Goal: Task Accomplishment & Management: Use online tool/utility

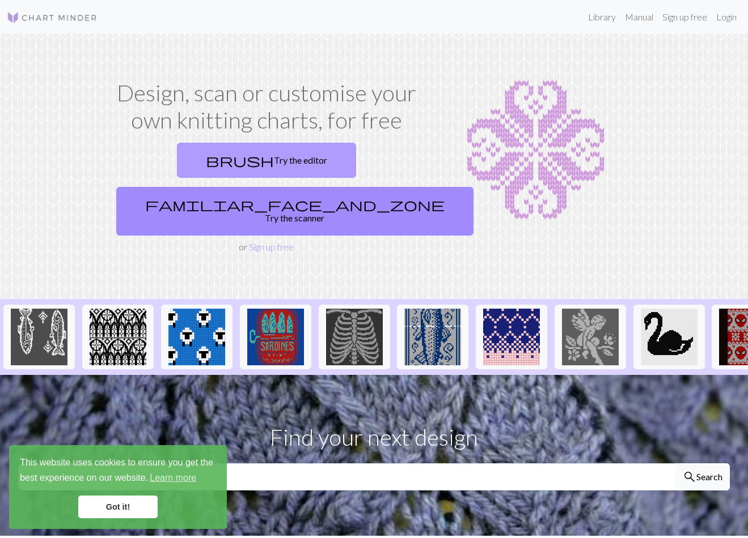
click at [209, 162] on link "brush Try the editor" at bounding box center [266, 160] width 179 height 35
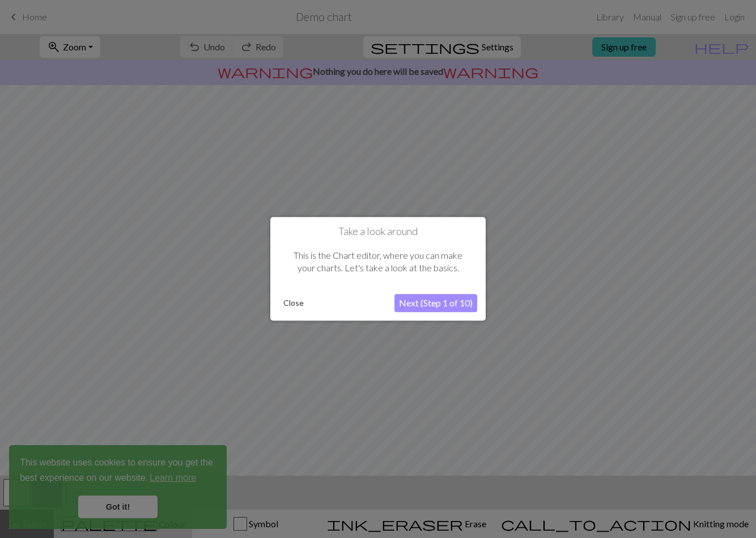
click at [434, 305] on button "Next (Step 1 of 10)" at bounding box center [435, 304] width 83 height 18
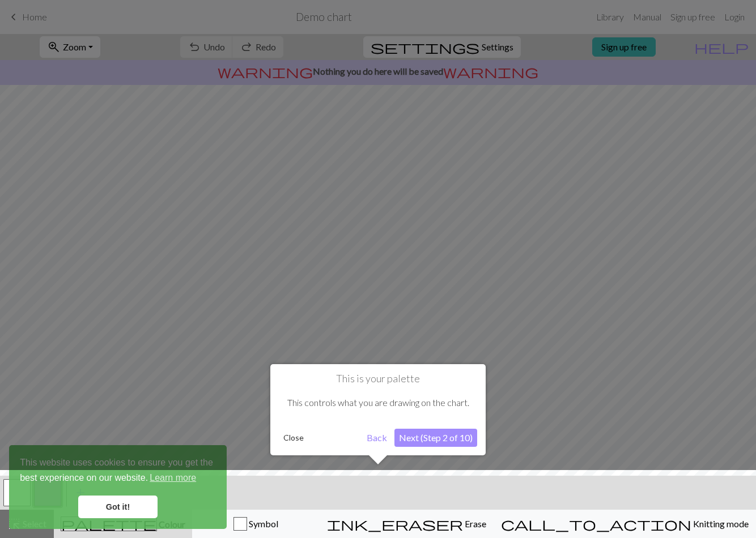
click at [446, 440] on button "Next (Step 2 of 10)" at bounding box center [435, 438] width 83 height 18
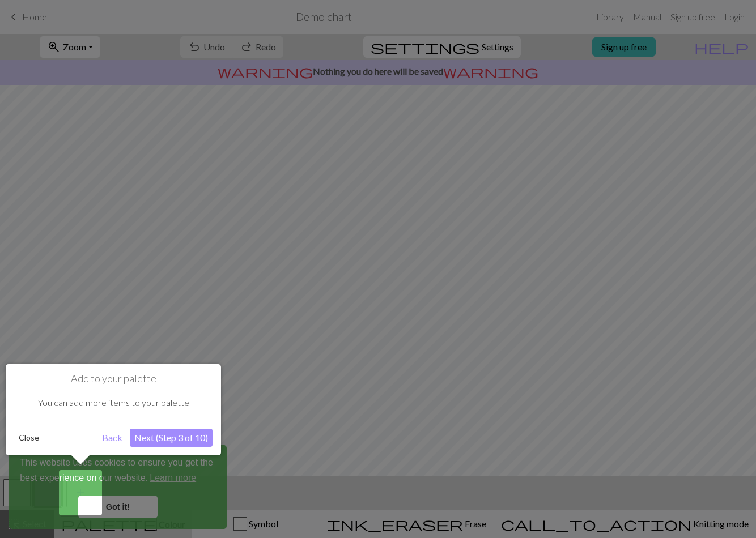
click at [181, 441] on button "Next (Step 3 of 10)" at bounding box center [171, 438] width 83 height 18
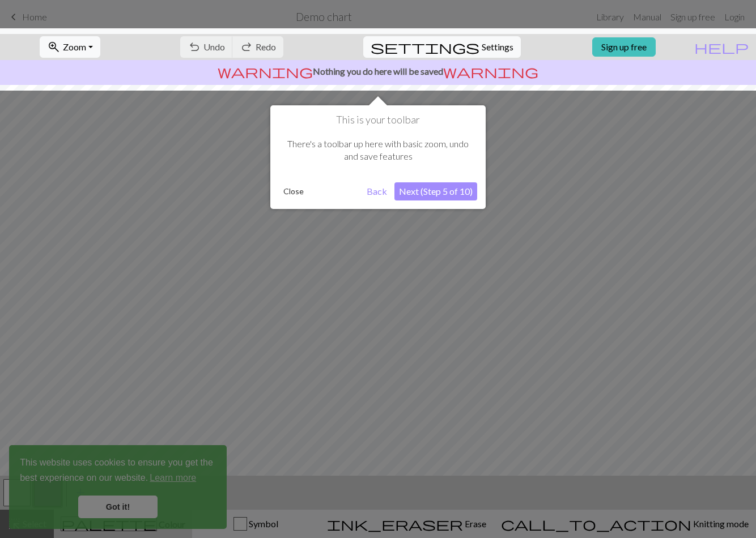
click at [439, 187] on button "Next (Step 5 of 10)" at bounding box center [435, 191] width 83 height 18
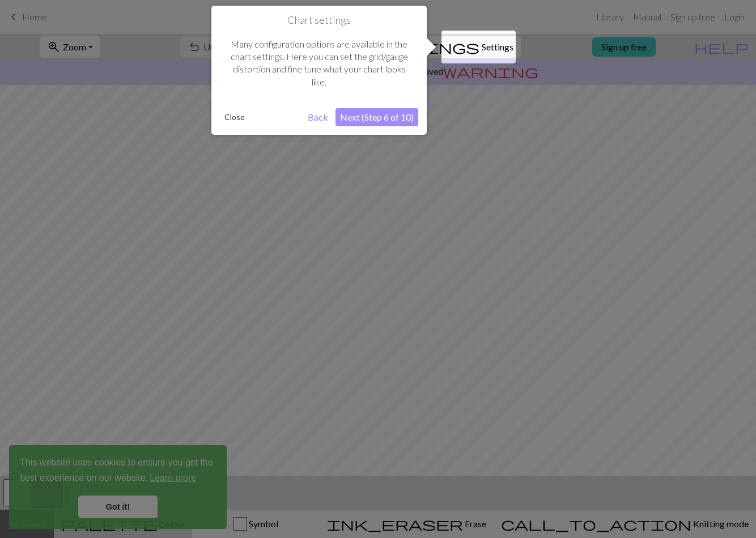
click at [376, 113] on button "Next (Step 6 of 10)" at bounding box center [377, 117] width 83 height 18
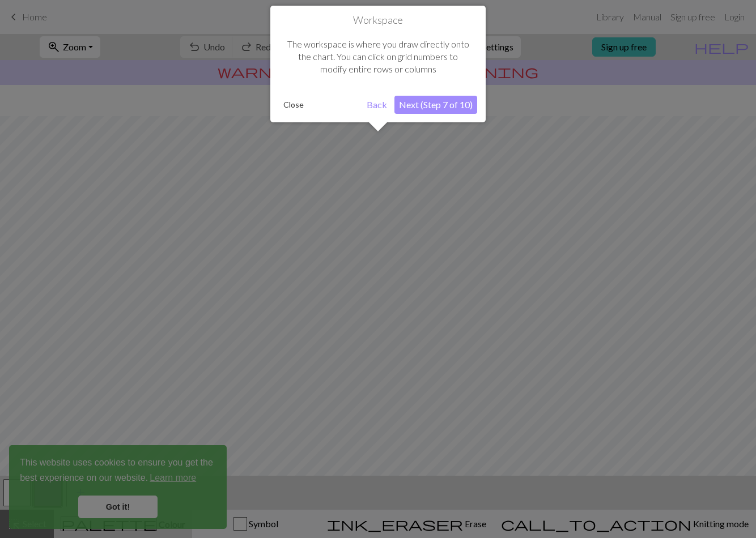
scroll to position [31, 0]
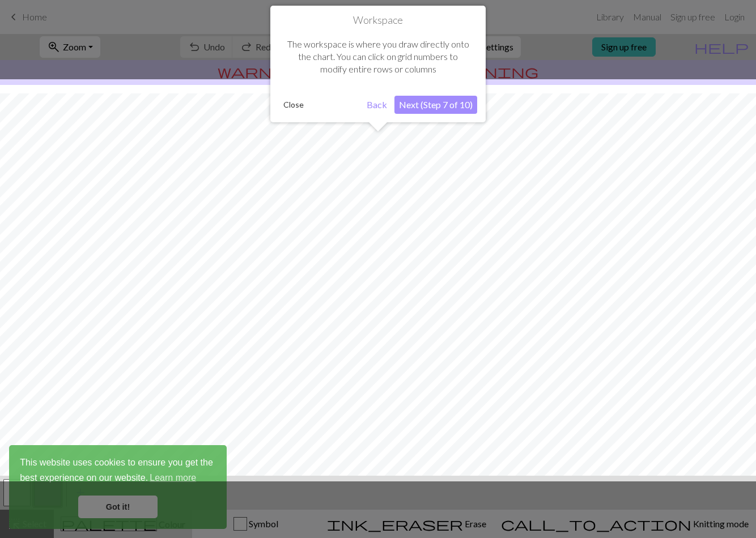
click at [432, 101] on button "Next (Step 7 of 10)" at bounding box center [435, 105] width 83 height 18
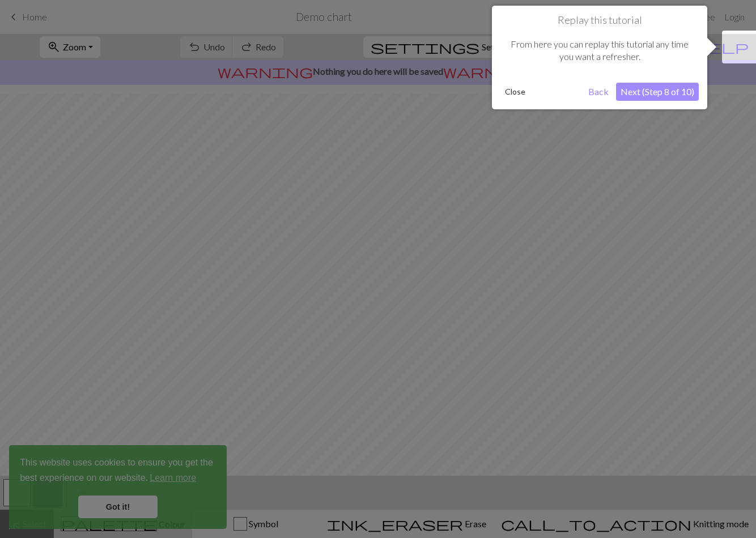
click at [660, 88] on button "Next (Step 8 of 10)" at bounding box center [657, 92] width 83 height 18
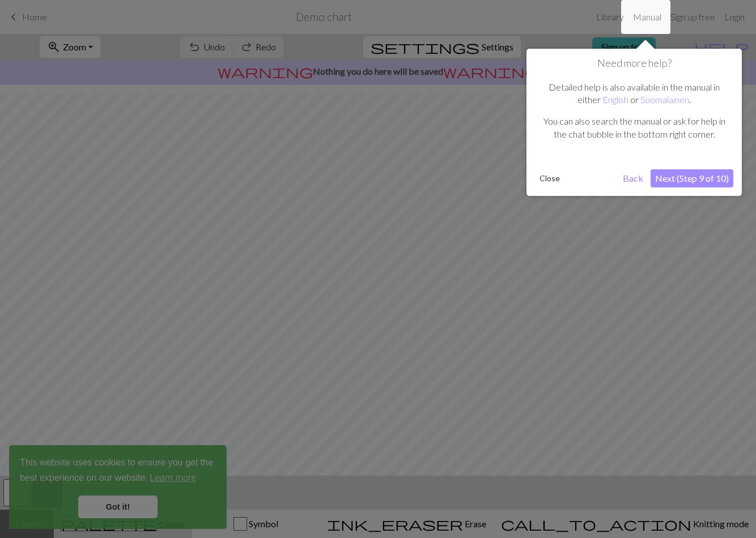
click at [669, 179] on button "Next (Step 9 of 10)" at bounding box center [692, 178] width 83 height 18
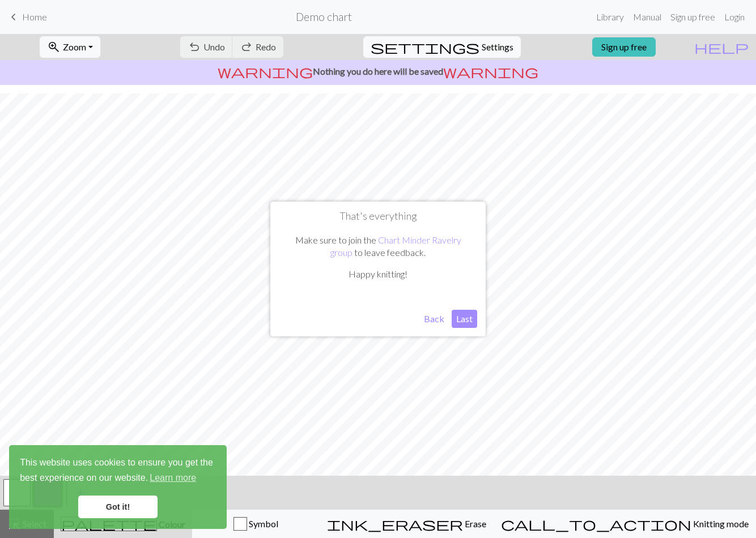
click at [456, 311] on button "Last" at bounding box center [465, 319] width 26 height 18
click at [36, 24] on link "keyboard_arrow_left Home" at bounding box center [27, 16] width 40 height 19
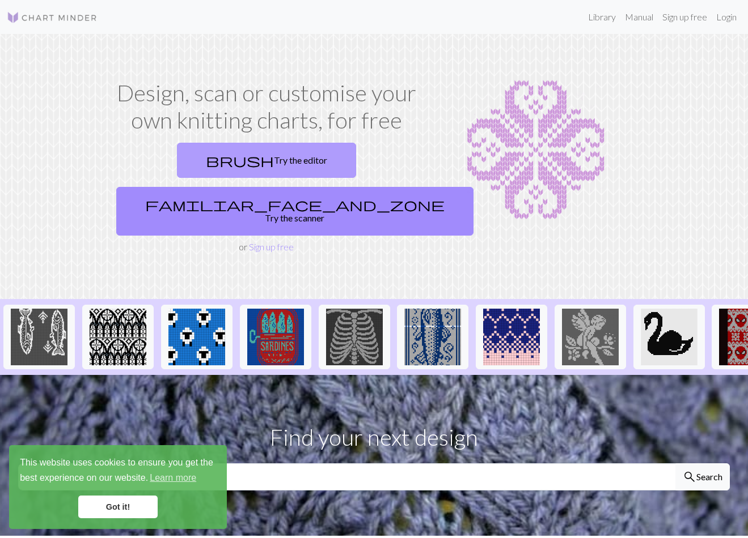
click at [190, 165] on link "brush Try the editor" at bounding box center [266, 160] width 179 height 35
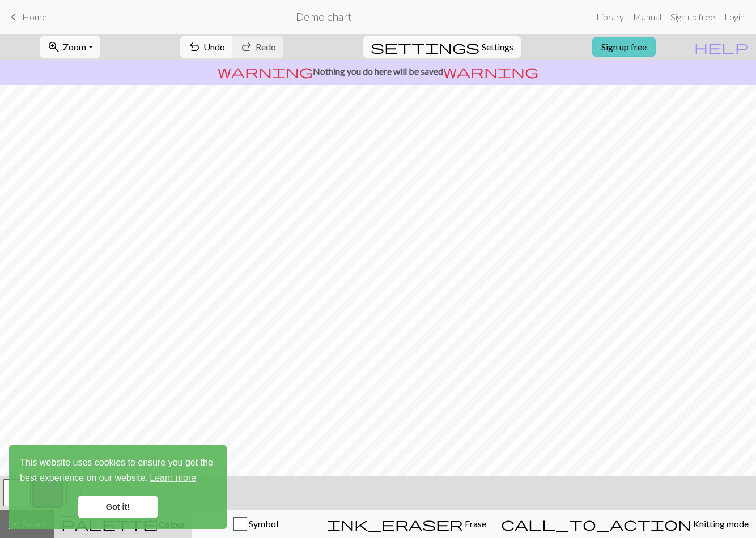
click at [640, 46] on link "Sign up free" at bounding box center [623, 46] width 63 height 19
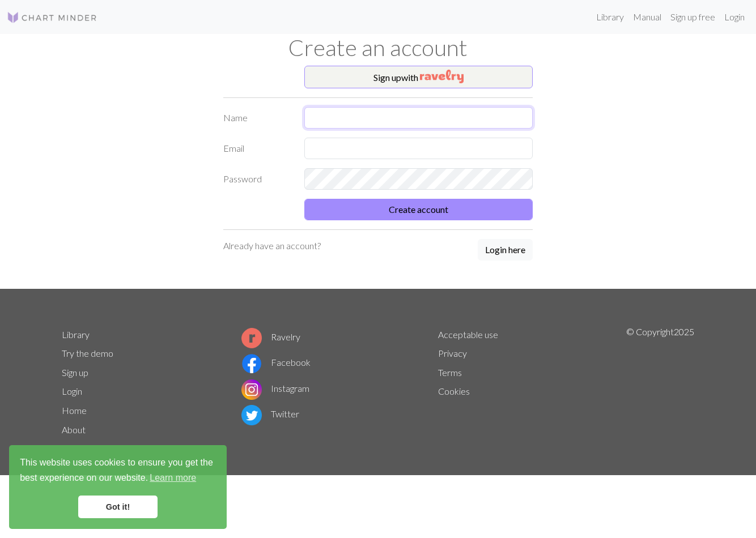
click at [368, 120] on input "text" at bounding box center [418, 118] width 229 height 22
type input "Nata"
click at [334, 158] on input "text" at bounding box center [418, 149] width 229 height 22
type input "[EMAIL_ADDRESS][DOMAIN_NAME]"
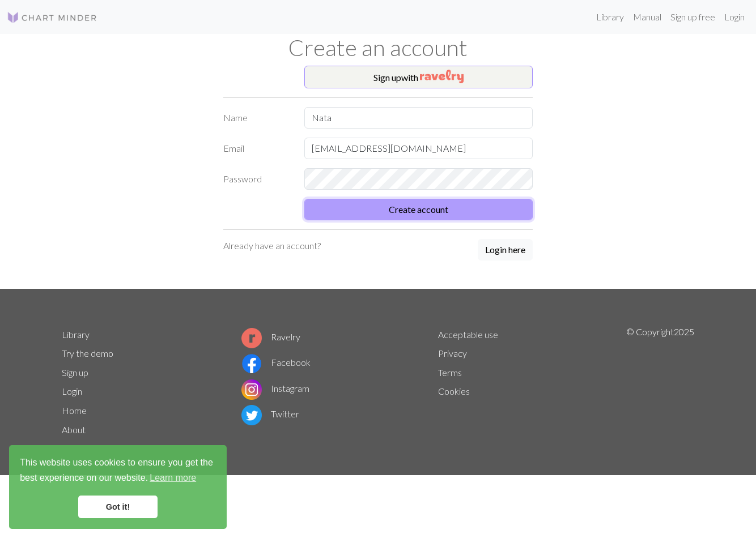
click at [444, 210] on button "Create account" at bounding box center [418, 210] width 229 height 22
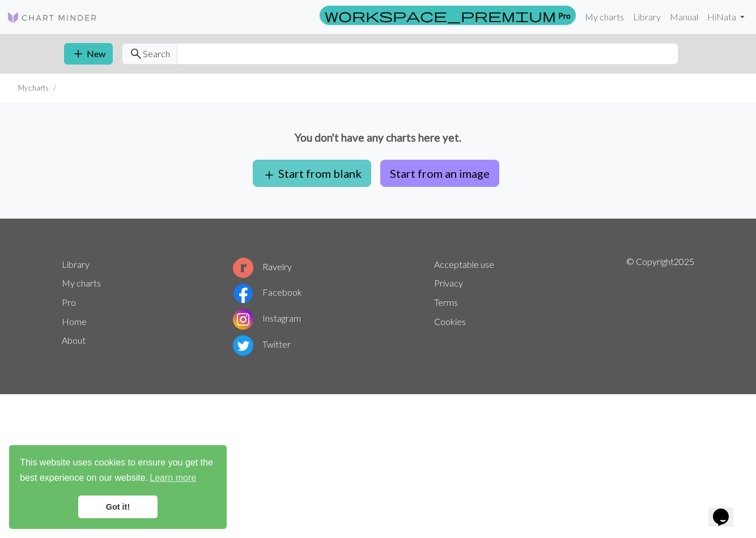
click at [338, 180] on button "add Start from blank" at bounding box center [312, 173] width 118 height 27
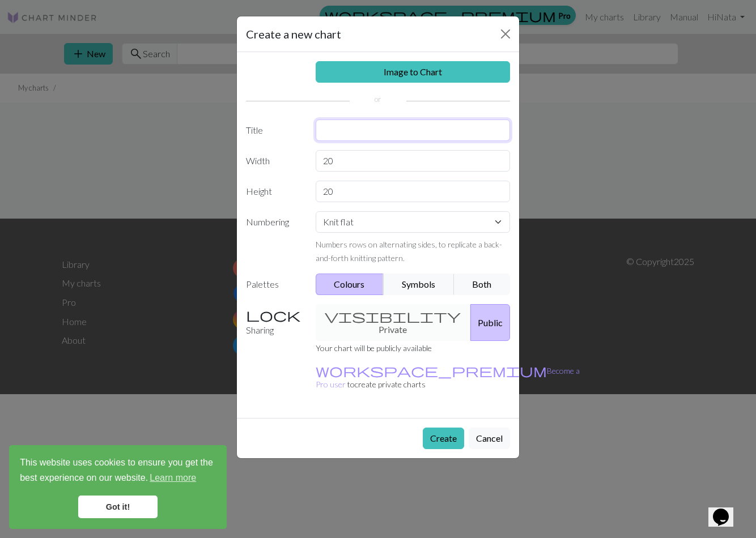
click at [358, 138] on input "text" at bounding box center [413, 131] width 195 height 22
type input "Mittens"
click at [333, 163] on input "20" at bounding box center [413, 161] width 195 height 22
type input "65"
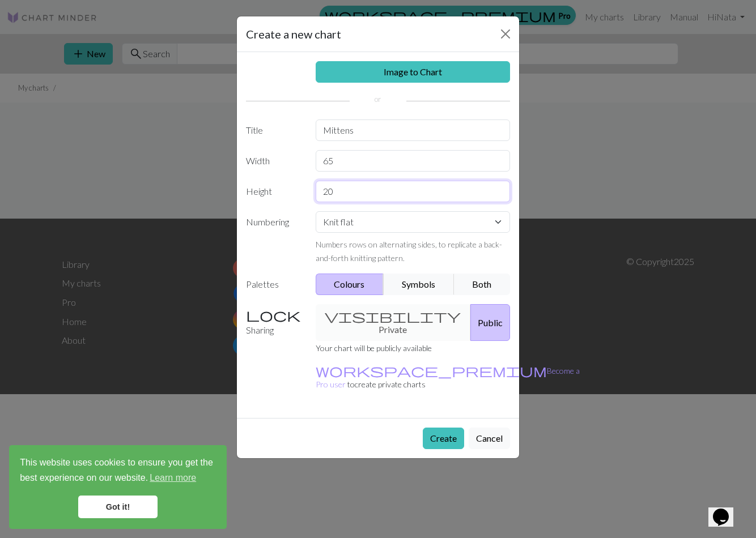
click at [333, 194] on input "20" at bounding box center [413, 192] width 195 height 22
type input "52"
click at [392, 218] on select "Knit flat Knit in the round Lace knitting Cross stitch" at bounding box center [413, 222] width 195 height 22
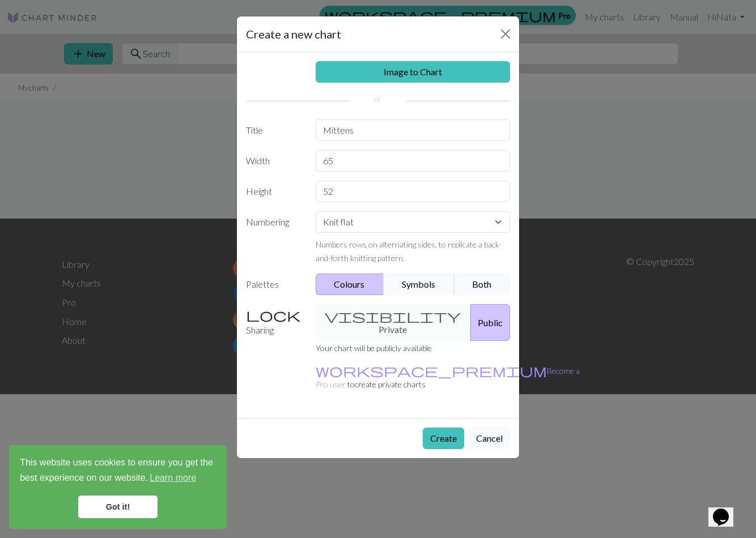
click at [397, 316] on div "visibility Private Public" at bounding box center [413, 322] width 209 height 37
click at [370, 316] on div "visibility Private Public" at bounding box center [413, 322] width 209 height 37
click at [445, 428] on button "Create" at bounding box center [443, 439] width 41 height 22
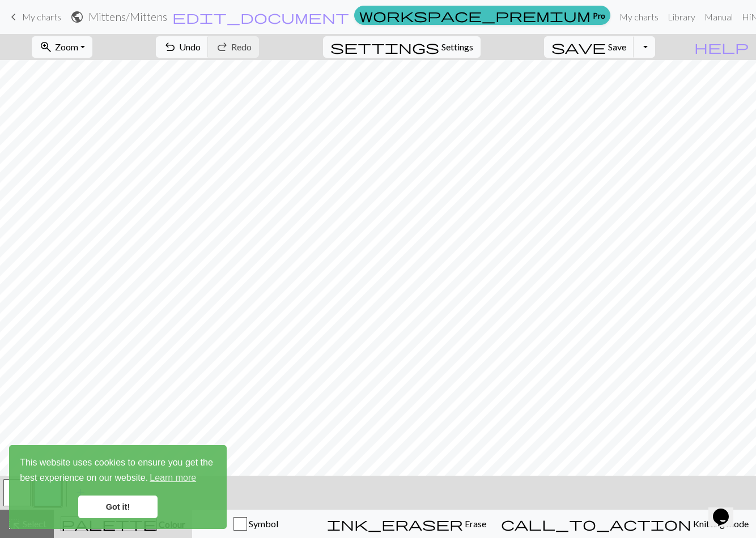
click at [147, 499] on link "Got it!" at bounding box center [117, 507] width 79 height 23
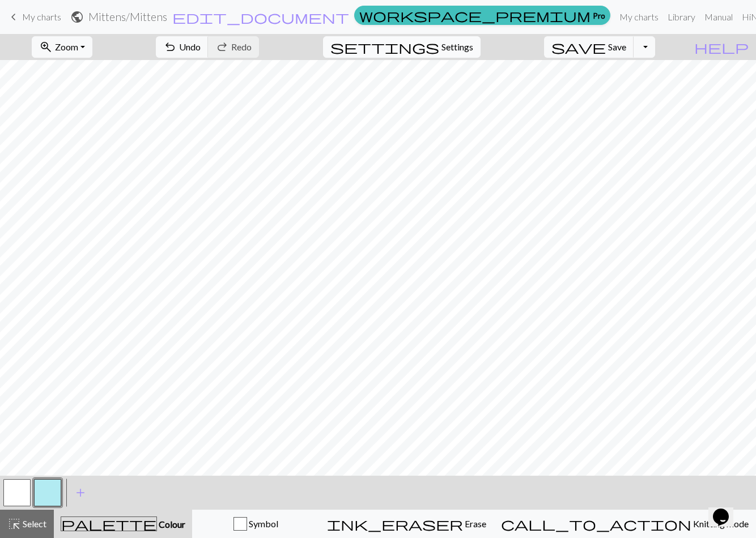
click at [468, 53] on span "Settings" at bounding box center [457, 47] width 32 height 14
select select "aran"
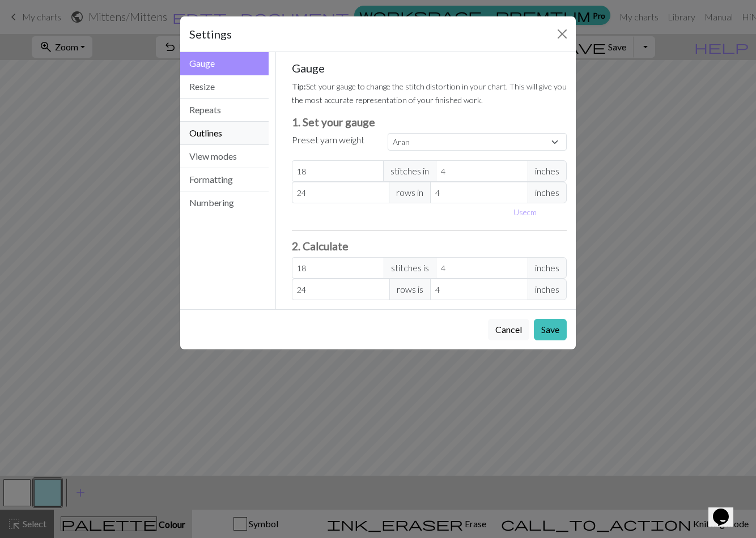
click at [224, 129] on button "Outlines" at bounding box center [224, 133] width 88 height 23
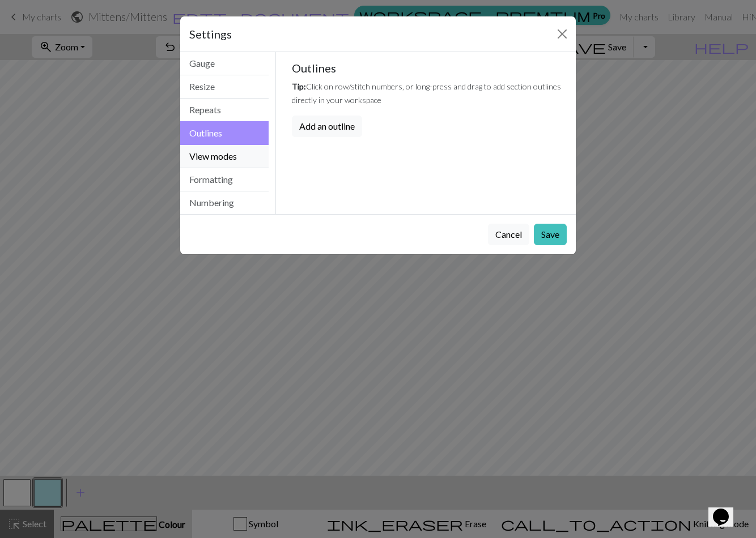
click at [227, 150] on button "View modes" at bounding box center [224, 156] width 88 height 23
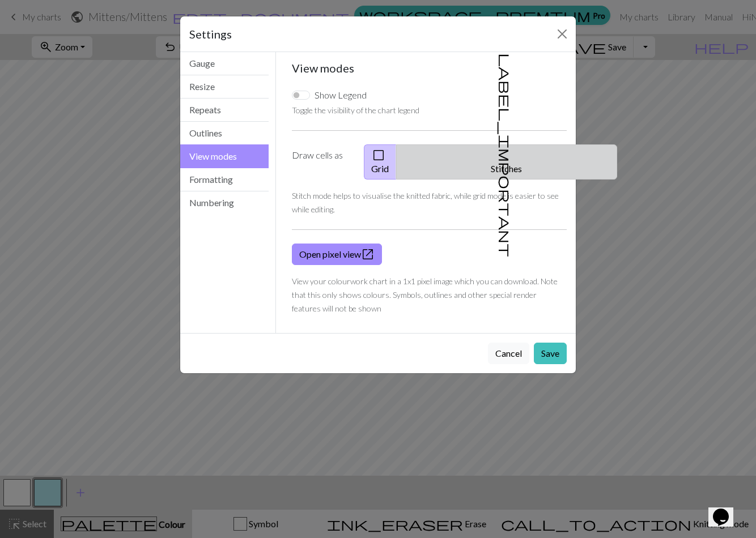
click at [502, 159] on span "label_important" at bounding box center [506, 155] width 16 height 204
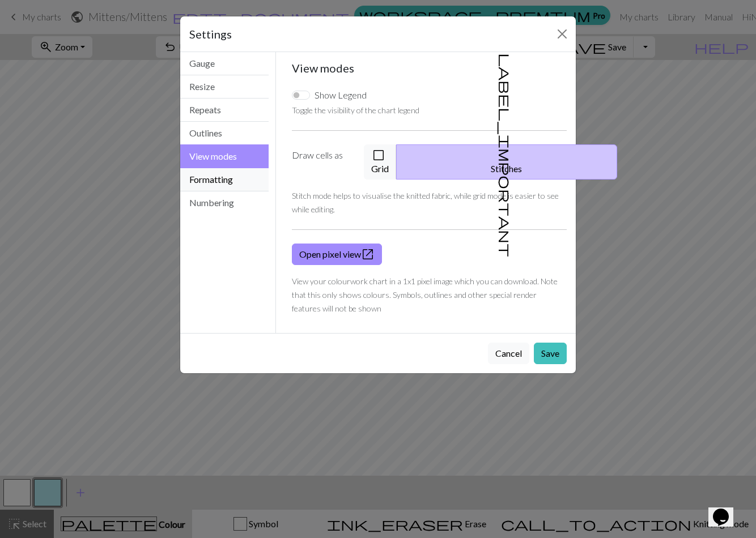
click at [252, 179] on button "Formatting" at bounding box center [224, 179] width 88 height 23
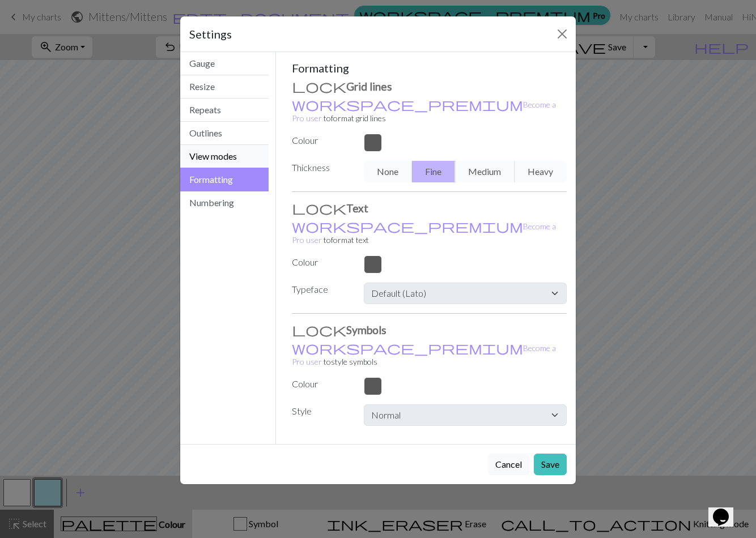
click at [241, 159] on button "View modes" at bounding box center [224, 156] width 88 height 23
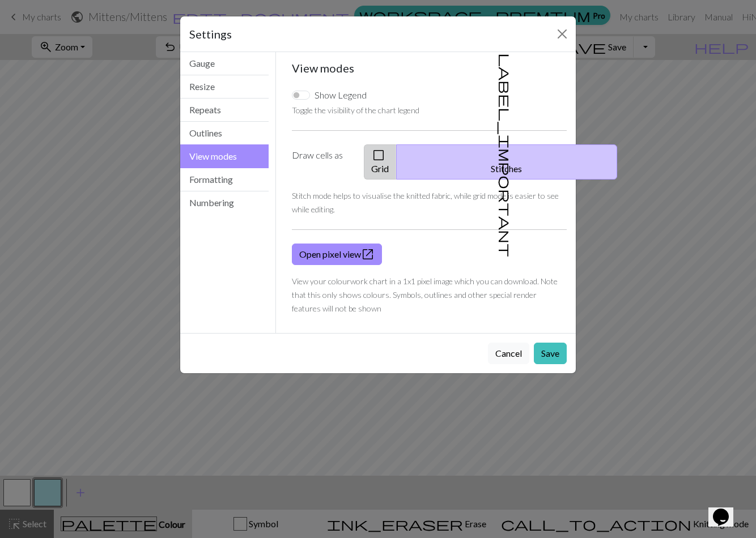
click at [385, 156] on span "check_box_outline_blank" at bounding box center [379, 155] width 14 height 16
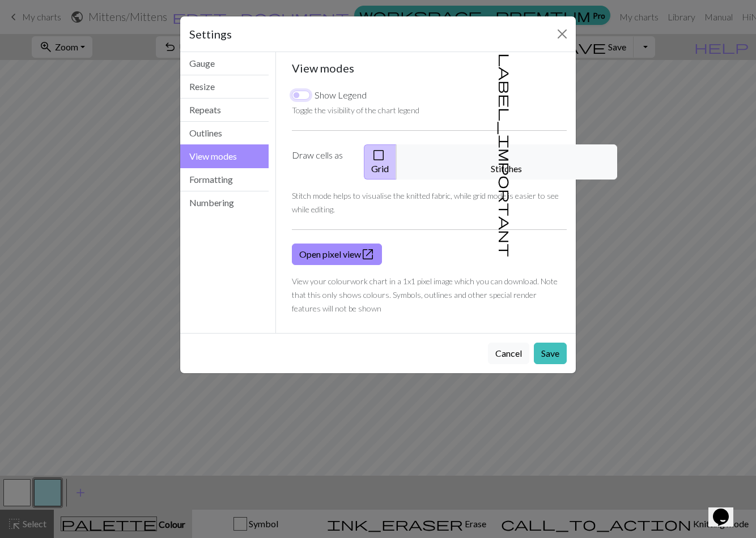
click at [299, 96] on input "Show Legend" at bounding box center [301, 95] width 18 height 9
checkbox input "false"
click at [223, 92] on button "Resize" at bounding box center [224, 86] width 88 height 23
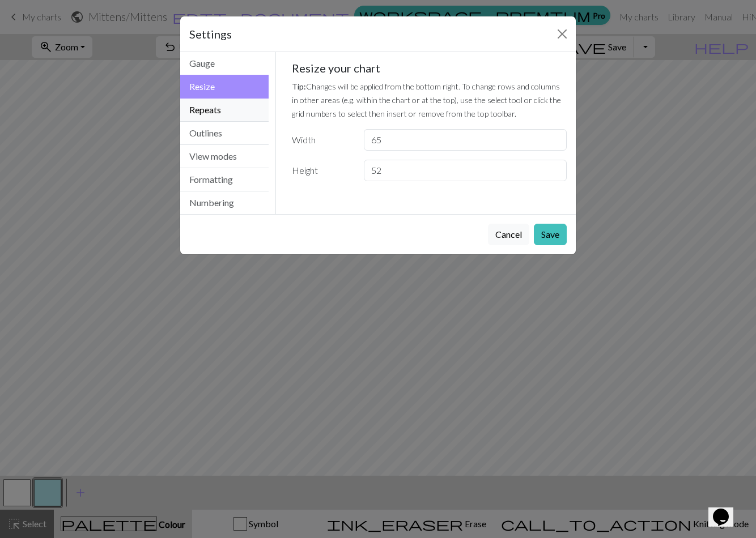
click at [224, 108] on button "Repeats" at bounding box center [224, 110] width 88 height 23
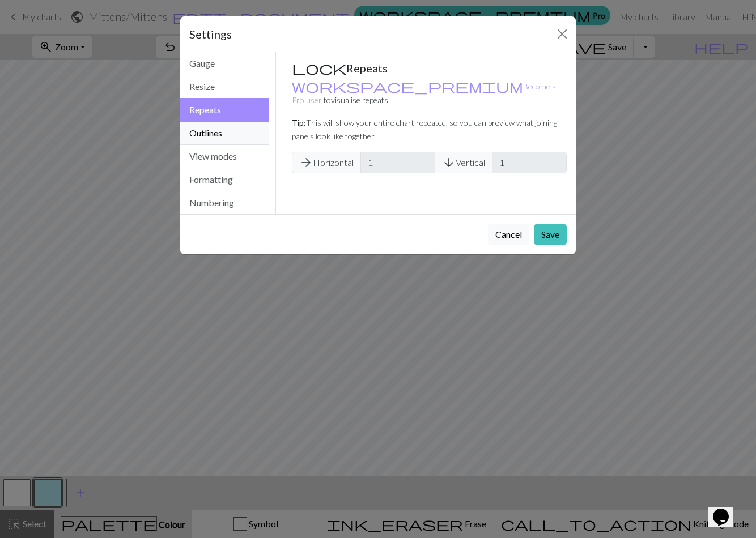
click at [227, 128] on button "Outlines" at bounding box center [224, 133] width 88 height 23
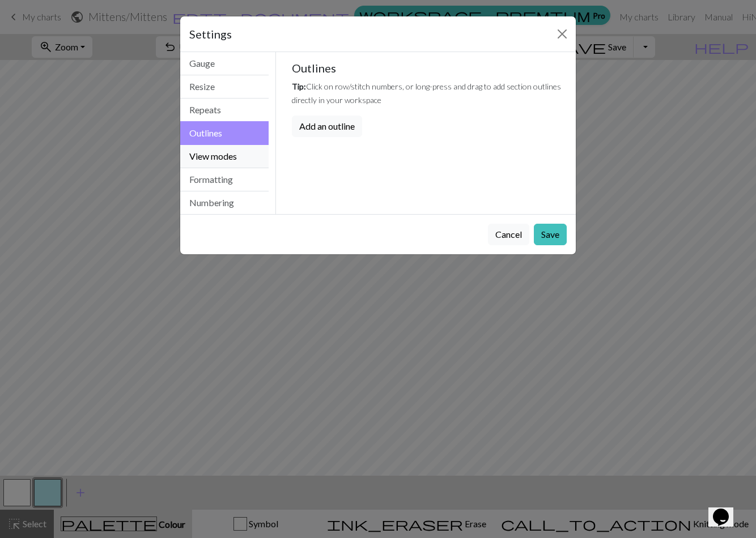
click at [233, 157] on button "View modes" at bounding box center [224, 156] width 88 height 23
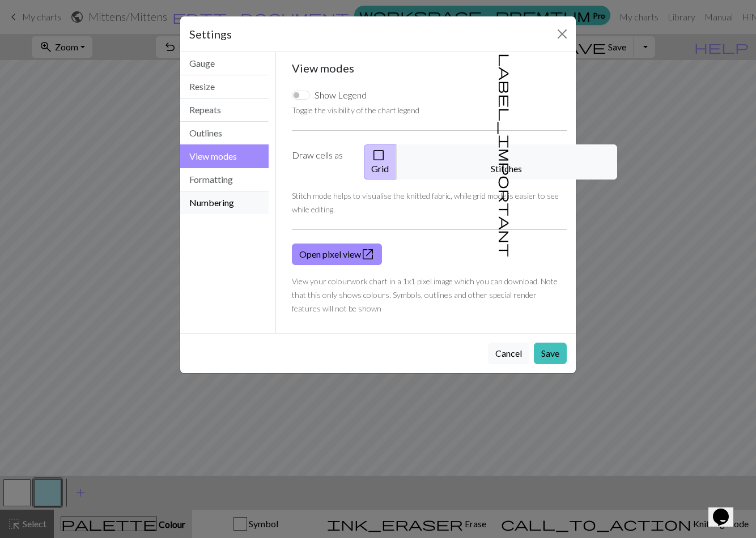
click at [235, 194] on button "Numbering" at bounding box center [224, 203] width 88 height 23
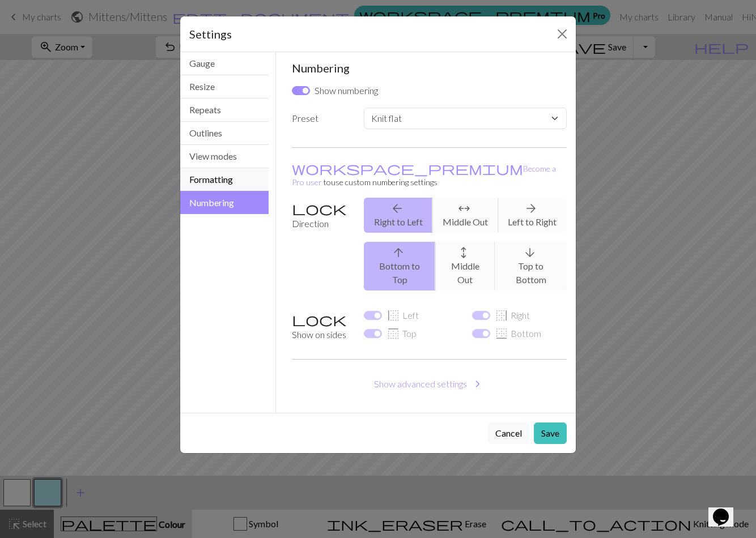
click at [236, 182] on button "Formatting" at bounding box center [224, 179] width 88 height 23
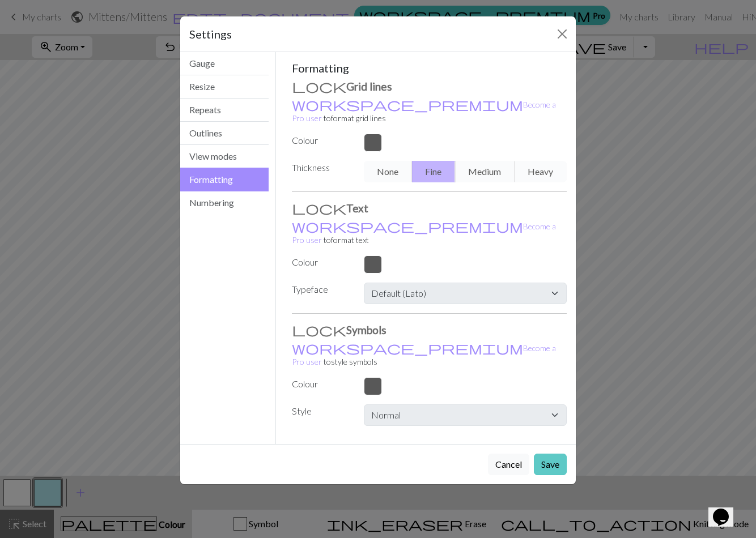
click at [550, 454] on button "Save" at bounding box center [550, 465] width 33 height 22
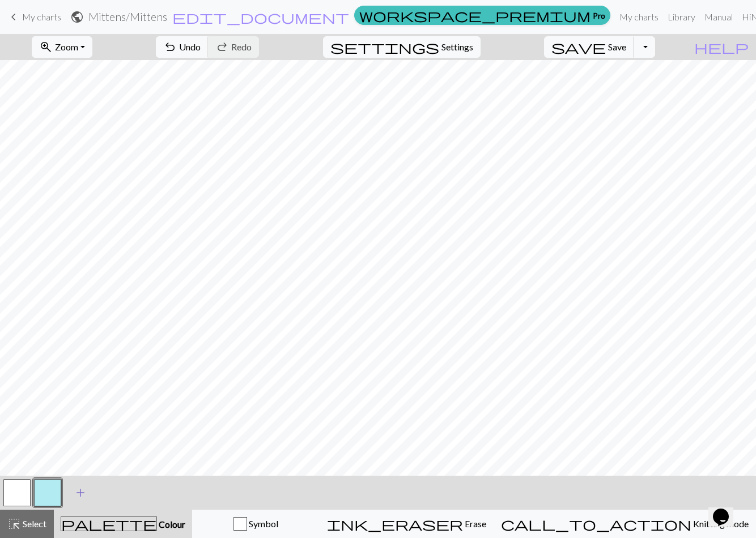
click at [90, 489] on button "add Add a colour" at bounding box center [80, 493] width 28 height 28
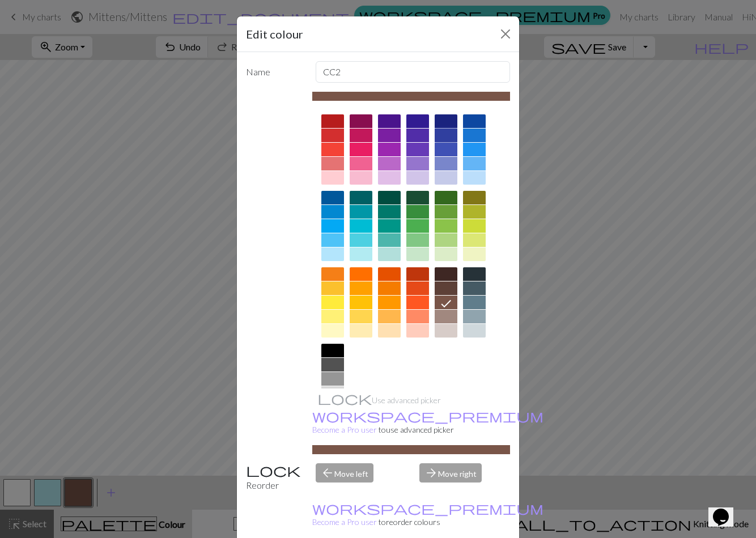
click at [449, 135] on div at bounding box center [446, 136] width 23 height 14
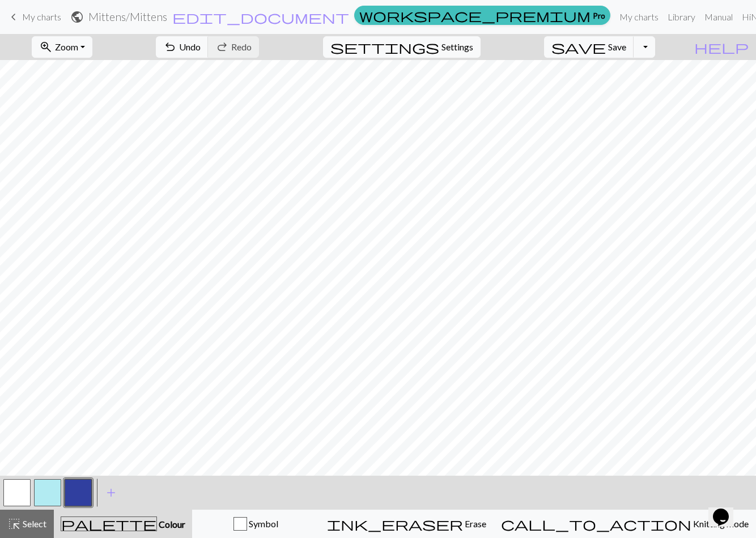
scroll to position [101, 0]
click at [78, 46] on span "Zoom" at bounding box center [66, 46] width 23 height 11
click at [94, 77] on button "Fit all" at bounding box center [77, 72] width 90 height 18
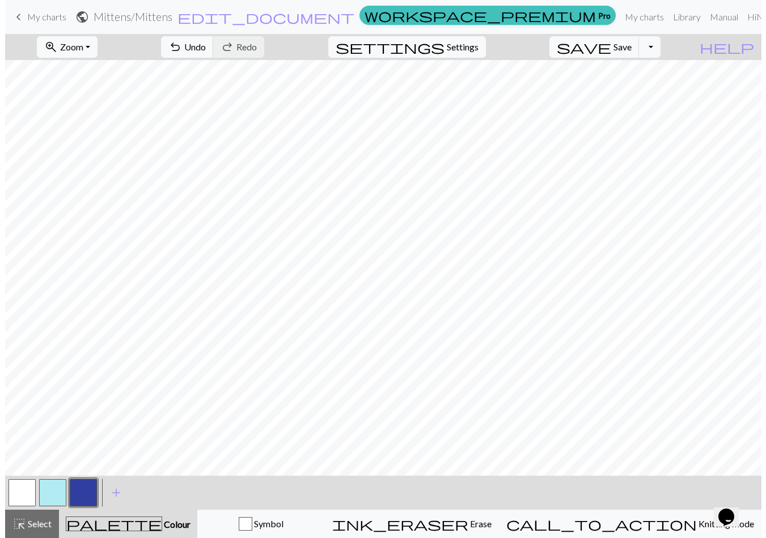
scroll to position [0, 0]
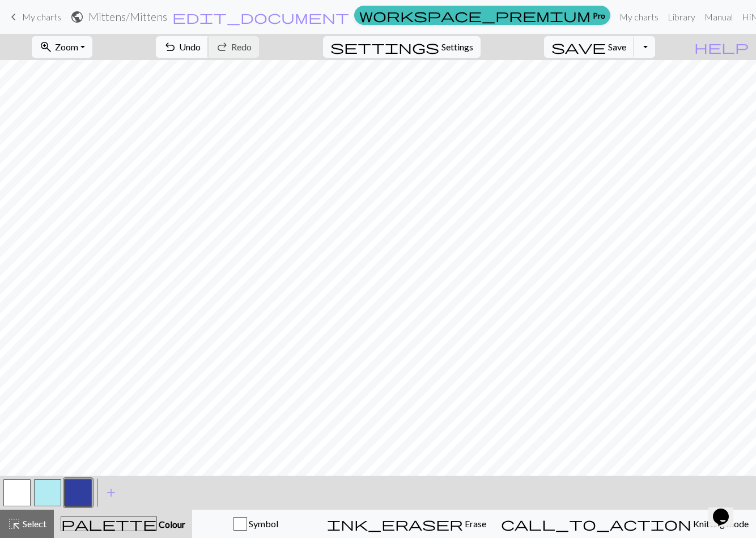
click at [201, 43] on span "Undo" at bounding box center [190, 46] width 22 height 11
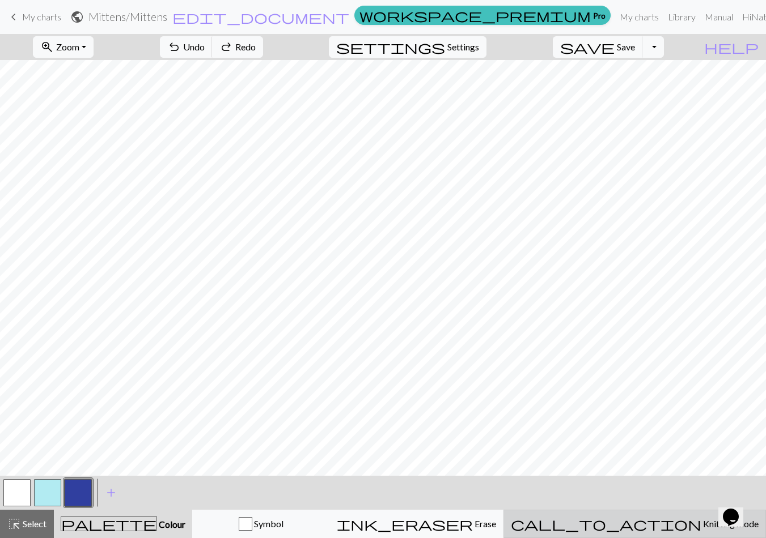
click at [628, 516] on button "call_to_action Knitting mode Knitting mode" at bounding box center [634, 524] width 262 height 28
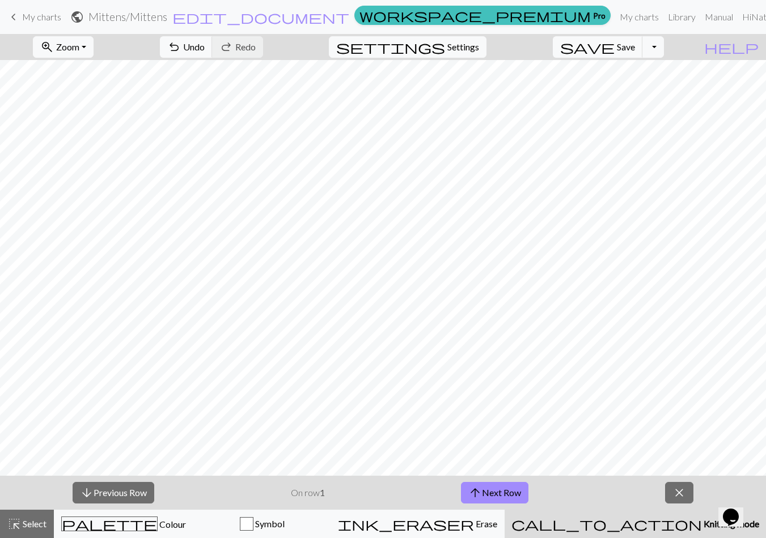
click at [636, 522] on div "call_to_action Knitting mode Knitting mode" at bounding box center [635, 524] width 248 height 14
click at [158, 529] on span "Colour" at bounding box center [172, 524] width 28 height 11
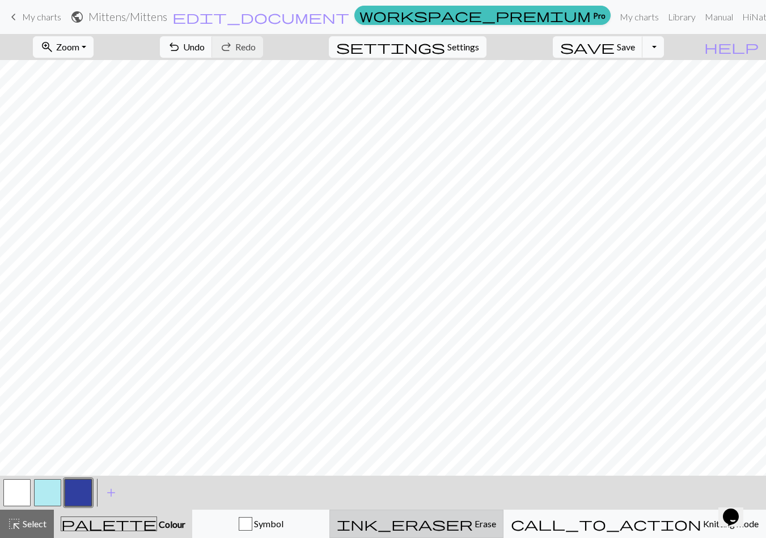
click at [473, 520] on span "ink_eraser" at bounding box center [405, 524] width 136 height 16
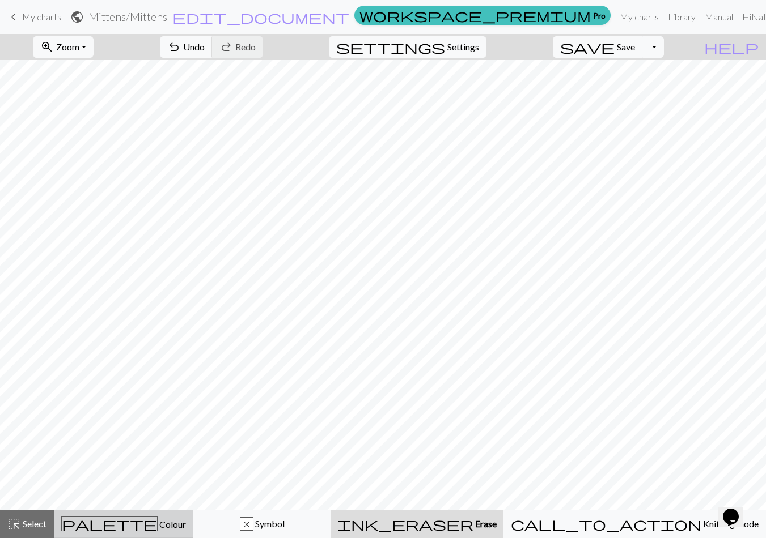
click at [131, 527] on span "palette" at bounding box center [109, 524] width 95 height 16
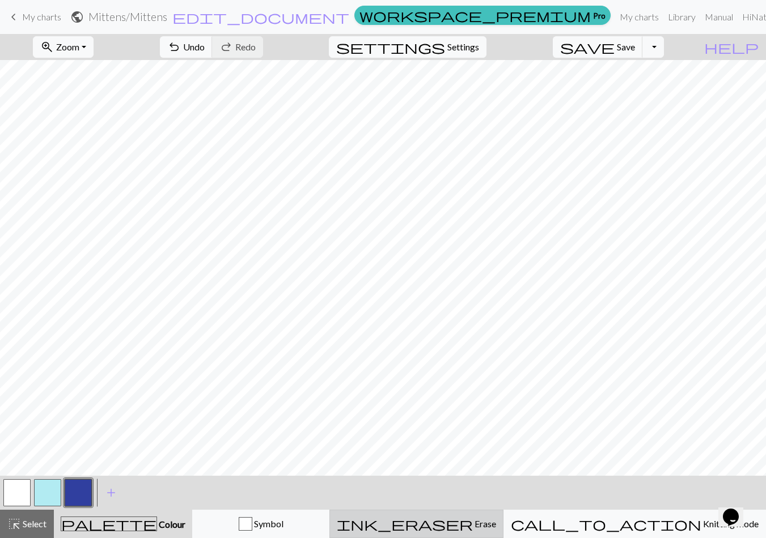
click at [476, 530] on div "ink_eraser Erase Erase" at bounding box center [416, 524] width 159 height 14
